Goal: Information Seeking & Learning: Learn about a topic

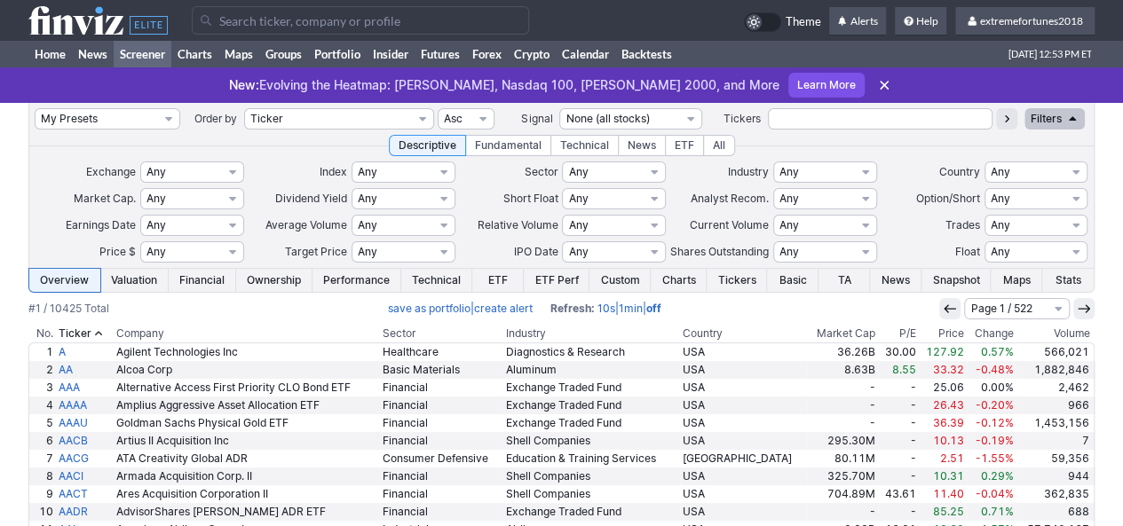
click at [241, 27] on input "Search" at bounding box center [360, 20] width 337 height 28
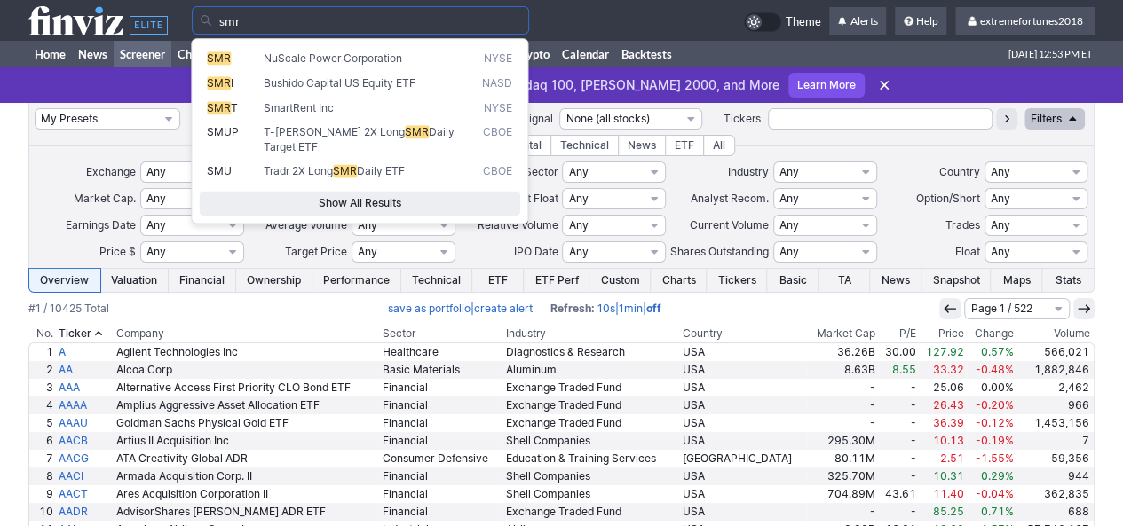
type input "smr"
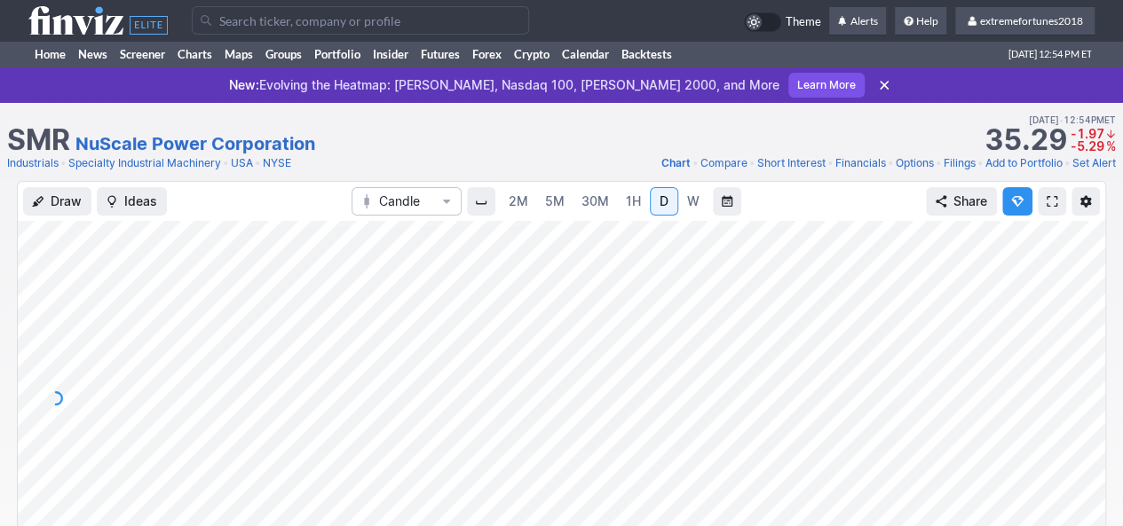
drag, startPoint x: 1089, startPoint y: 406, endPoint x: 1067, endPoint y: 289, distance: 118.4
click at [1086, 288] on div at bounding box center [1086, 394] width 37 height 311
click at [1087, 379] on div at bounding box center [1086, 394] width 37 height 311
drag, startPoint x: 1095, startPoint y: 416, endPoint x: 1109, endPoint y: 352, distance: 65.3
click at [1109, 352] on div "Draw Ideas Candle 2M 5M 30M 1H D W Share" at bounding box center [561, 386] width 1123 height 410
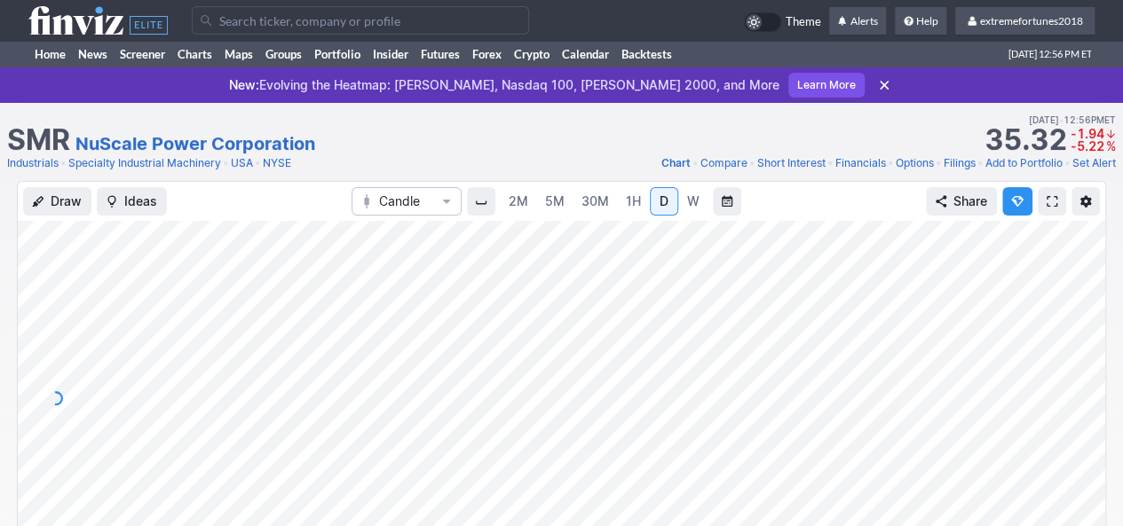
click at [1081, 345] on div at bounding box center [1086, 394] width 37 height 311
